Goal: Communication & Community: Answer question/provide support

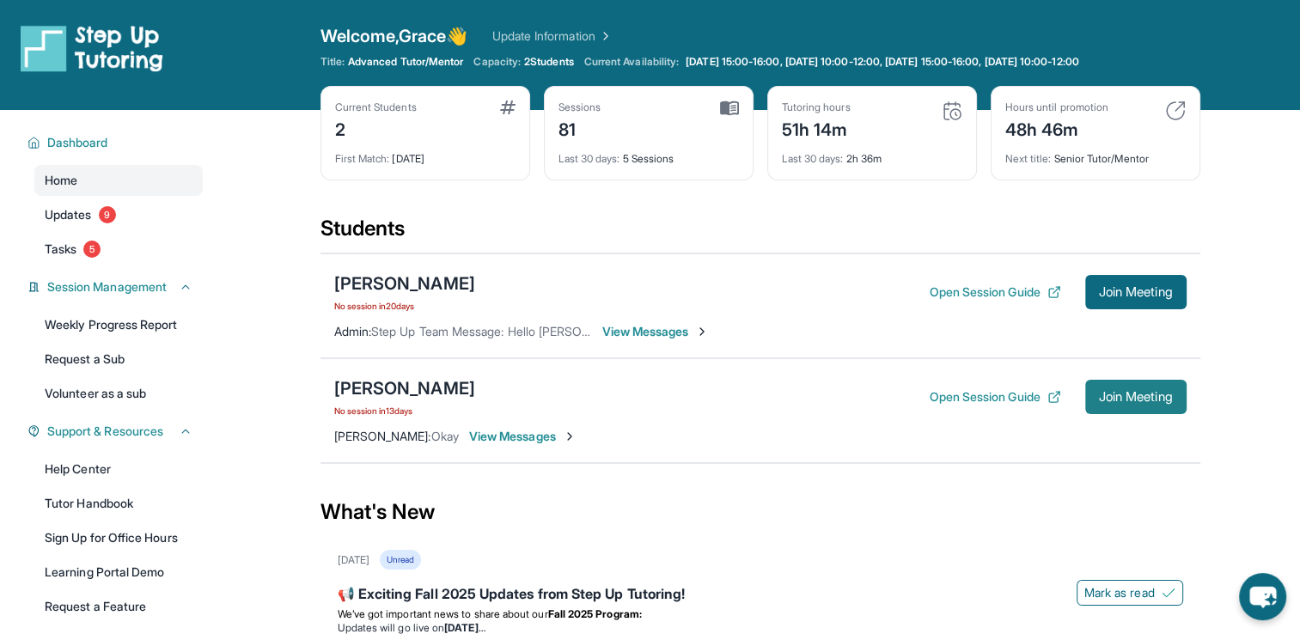
click at [1126, 387] on button "Join Meeting" at bounding box center [1135, 397] width 101 height 34
click at [381, 394] on div "[PERSON_NAME]" at bounding box center [404, 388] width 141 height 24
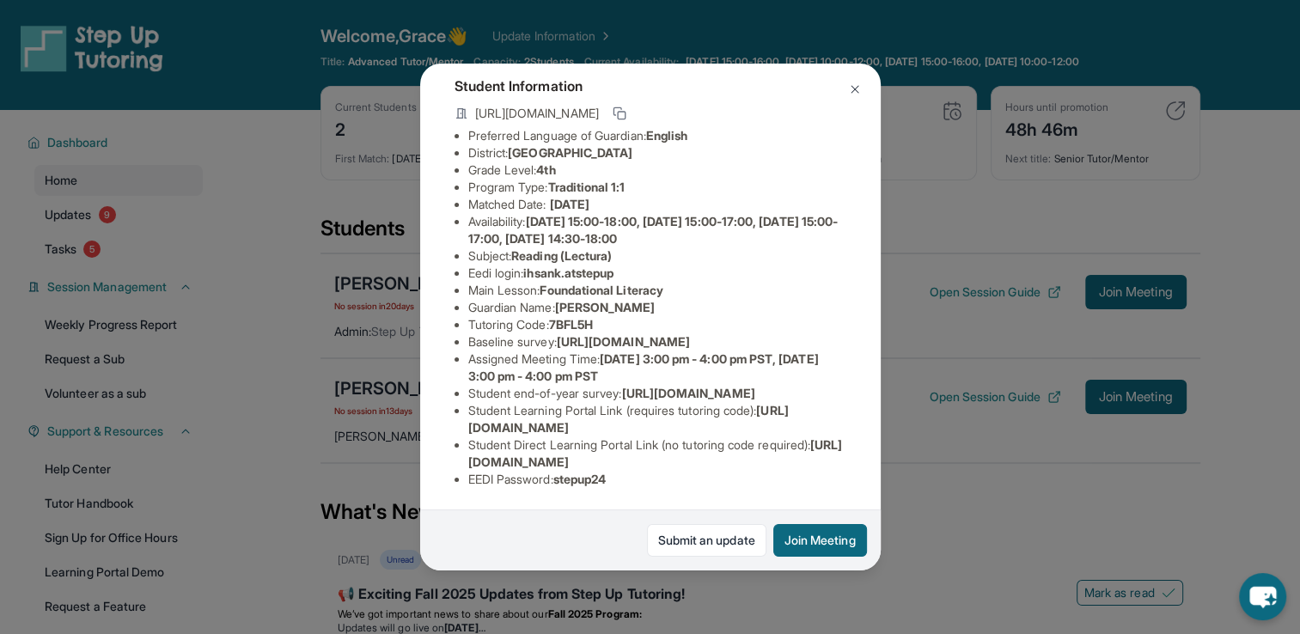
scroll to position [238, 0]
click at [557, 334] on span "[URL][DOMAIN_NAME]" at bounding box center [623, 341] width 133 height 15
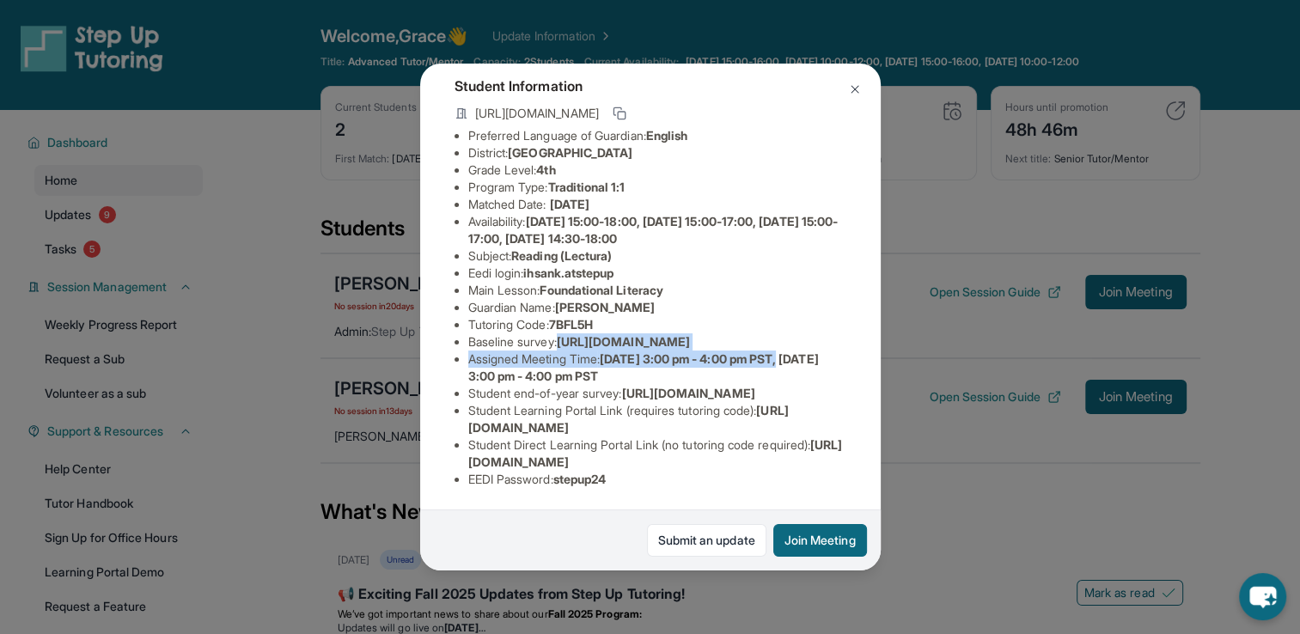
drag, startPoint x: 467, startPoint y: 229, endPoint x: 814, endPoint y: 284, distance: 350.6
click at [814, 284] on div "[PERSON_NAME] Guardian: [PERSON_NAME] Student Information [URL][DOMAIN_NAME] Pr…" at bounding box center [650, 317] width 461 height 507
copy ul "[URL][DOMAIN_NAME] Assigned Meeting Time : [DATE] 3:00 pm - 4:00 pm PST,"
click at [314, 240] on div "[PERSON_NAME] Guardian: [PERSON_NAME] Student Information [URL][DOMAIN_NAME] Pr…" at bounding box center [650, 317] width 1300 height 634
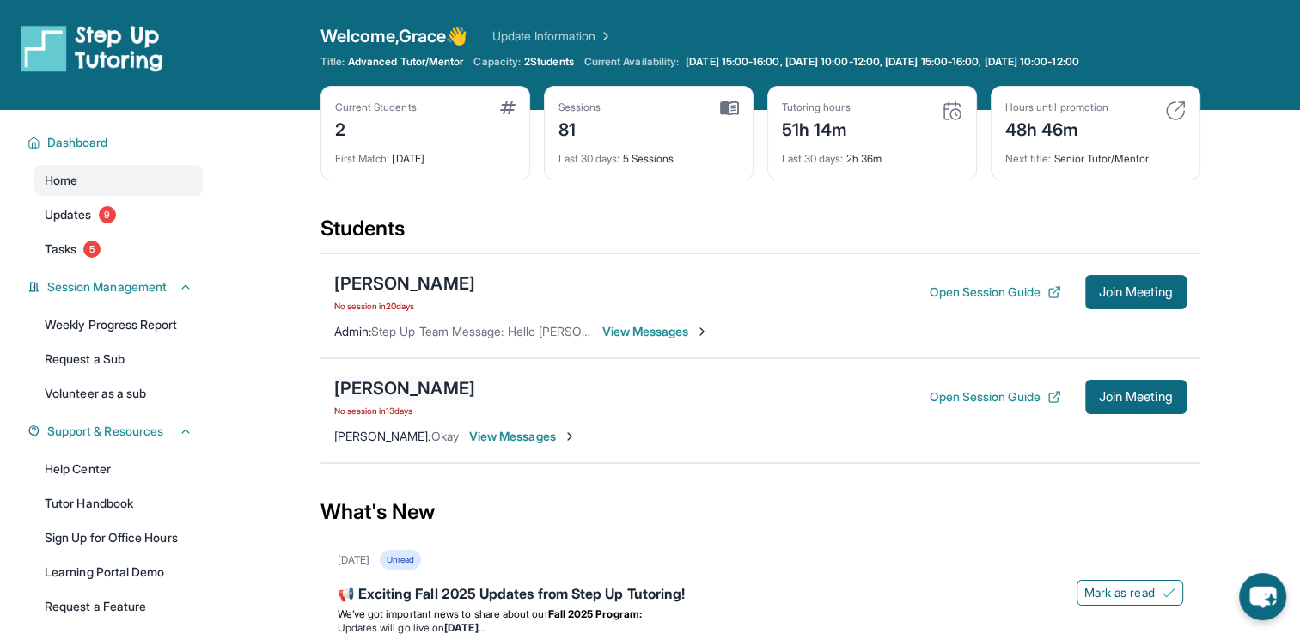
click at [373, 389] on div "[PERSON_NAME]" at bounding box center [404, 388] width 141 height 24
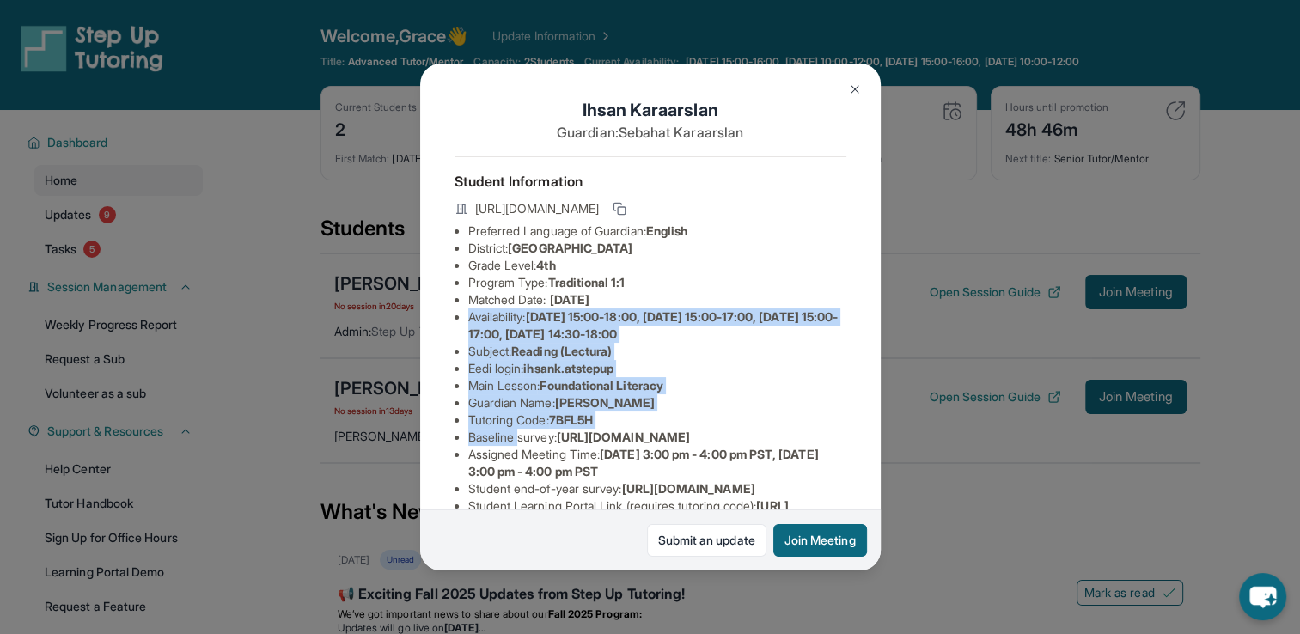
drag, startPoint x: 300, startPoint y: 327, endPoint x: 519, endPoint y: 443, distance: 248.3
click at [519, 443] on div "[PERSON_NAME] Guardian: [PERSON_NAME] Student Information [URL][DOMAIN_NAME] Pr…" at bounding box center [650, 317] width 1300 height 634
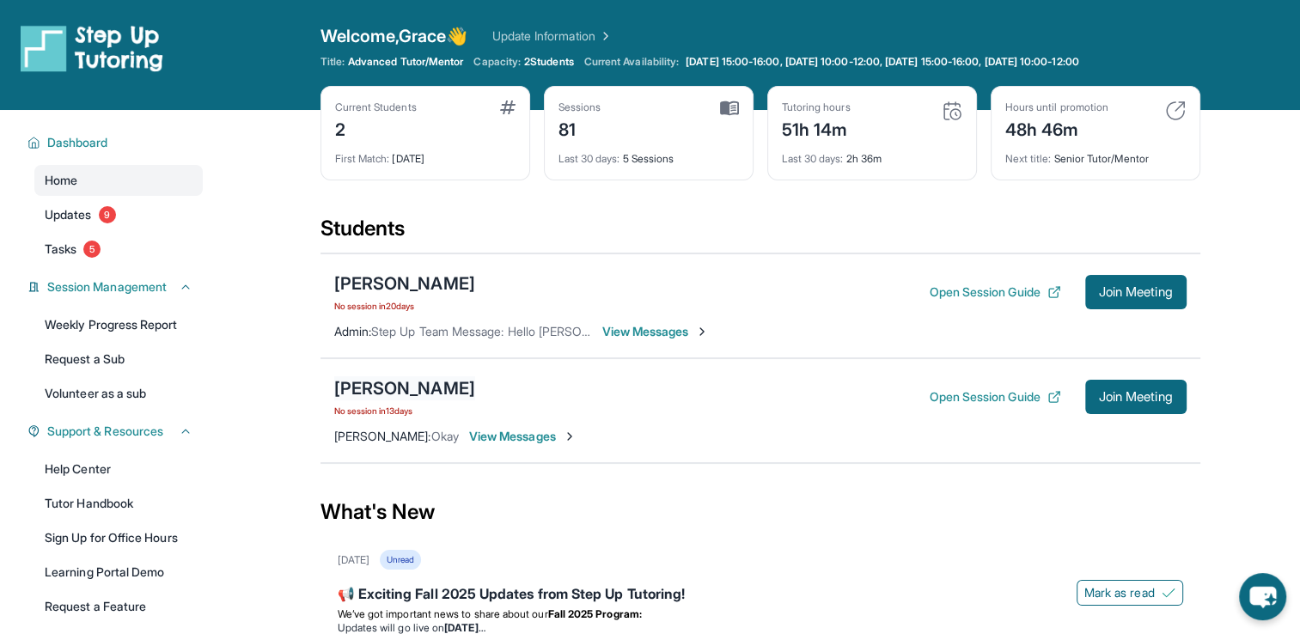
click at [412, 387] on div "[PERSON_NAME]" at bounding box center [404, 388] width 141 height 24
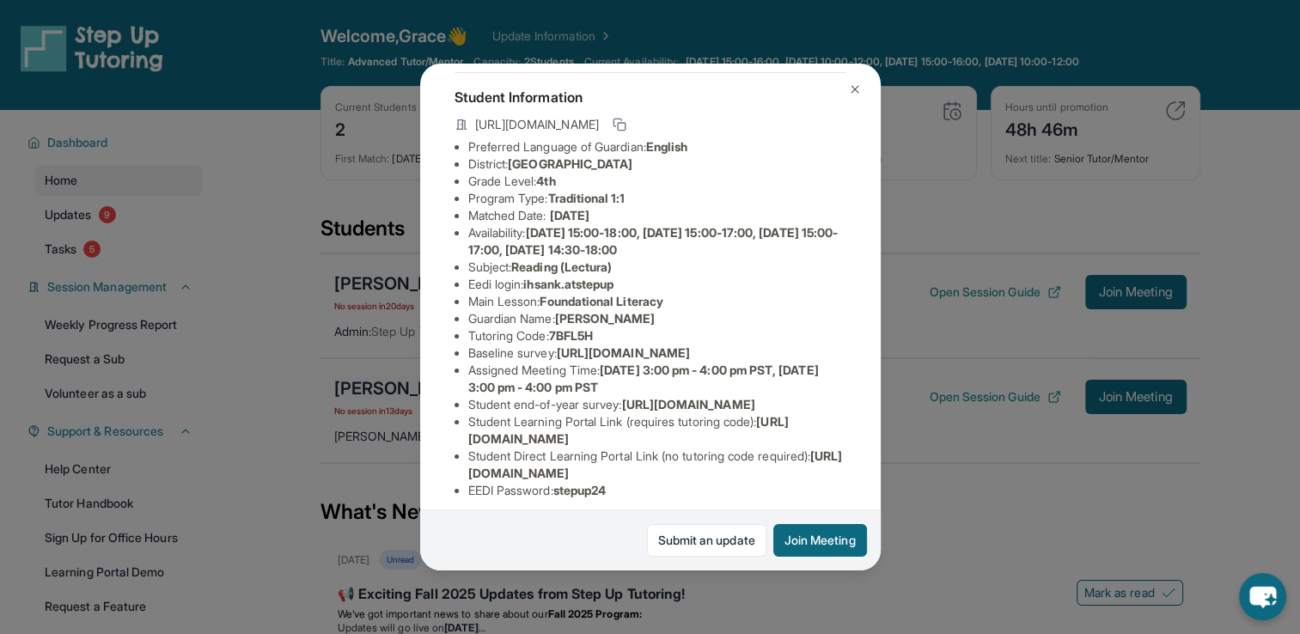
scroll to position [78, 0]
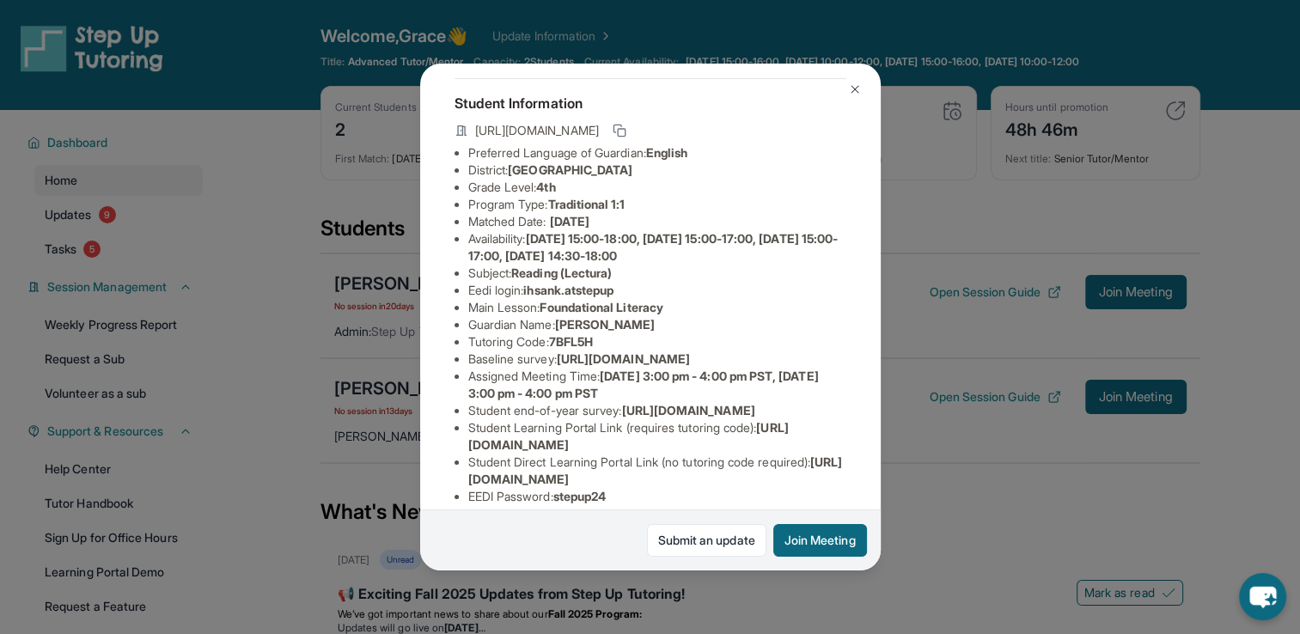
click at [965, 316] on div "[PERSON_NAME] Guardian: [PERSON_NAME] Student Information [URL][DOMAIN_NAME] Pr…" at bounding box center [650, 317] width 1300 height 634
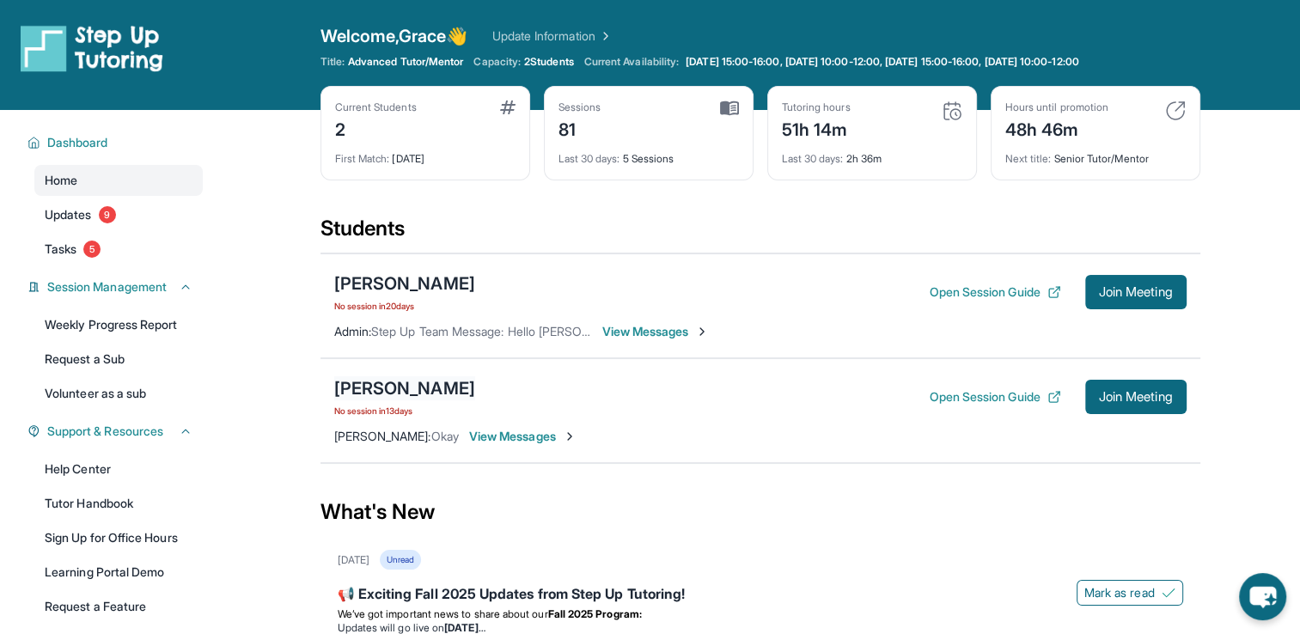
click at [375, 381] on div "[PERSON_NAME]" at bounding box center [404, 388] width 141 height 24
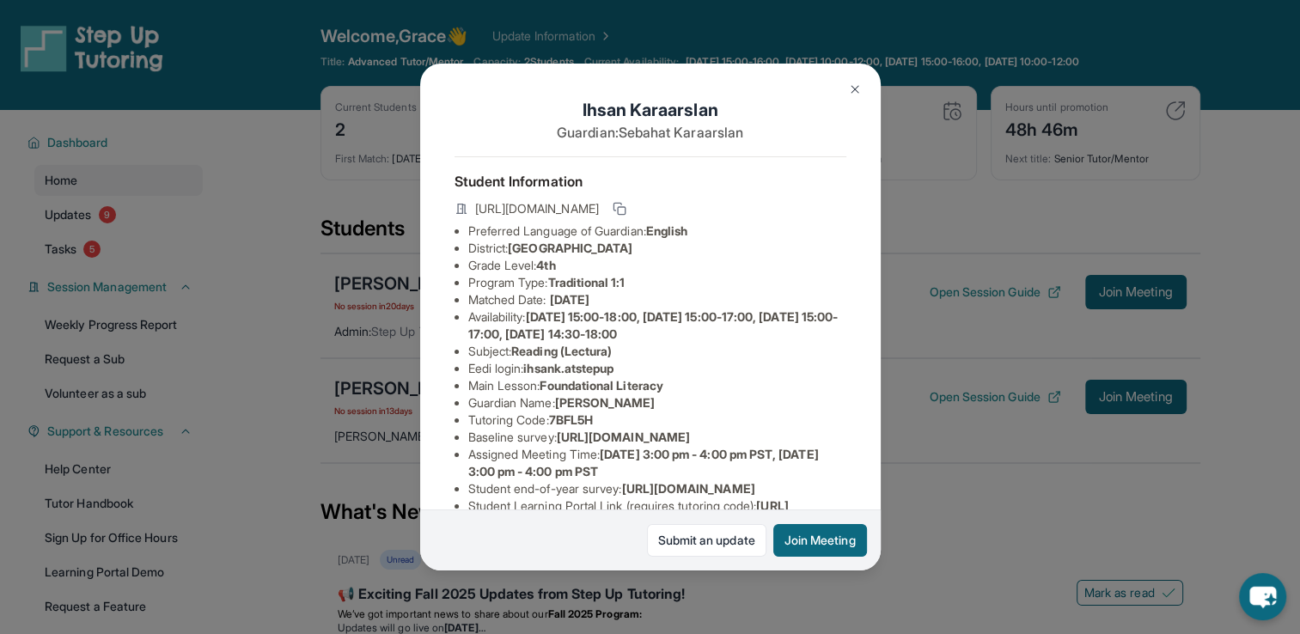
click at [626, 393] on span "Foundational Literacy" at bounding box center [601, 385] width 123 height 15
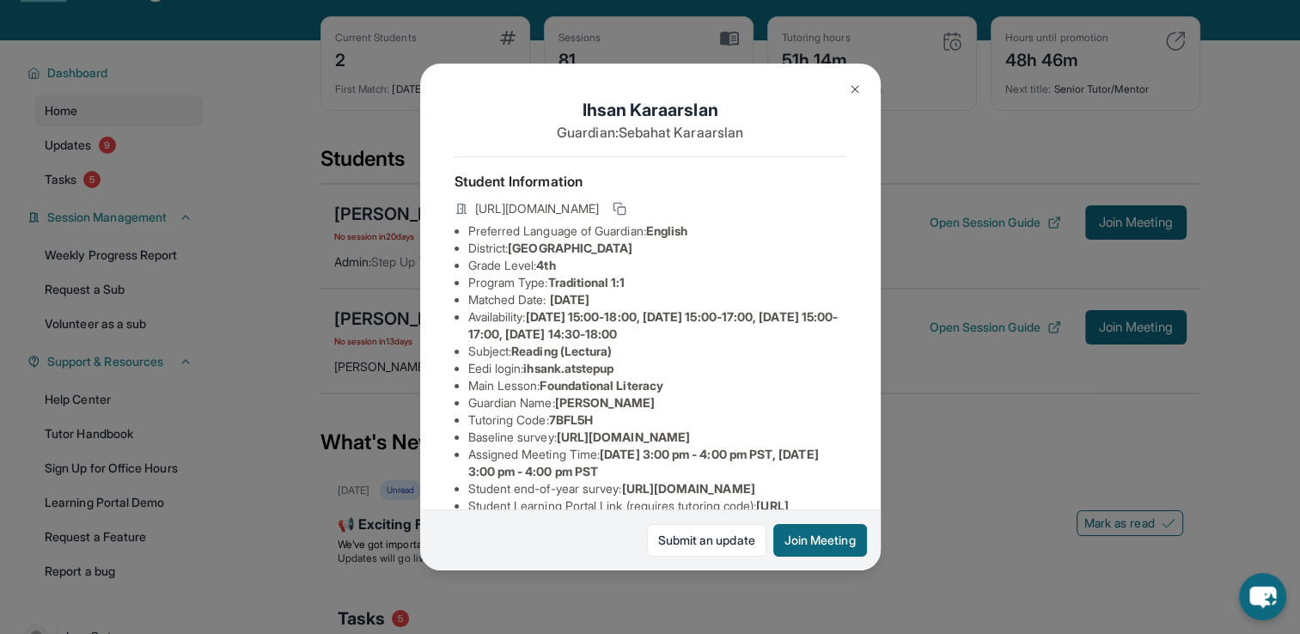
scroll to position [69, 0]
